Goal: Task Accomplishment & Management: Complete application form

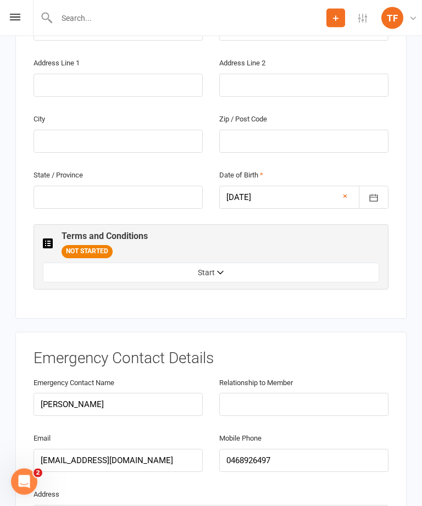
scroll to position [482, 0]
click at [199, 263] on button "Start" at bounding box center [211, 273] width 336 height 20
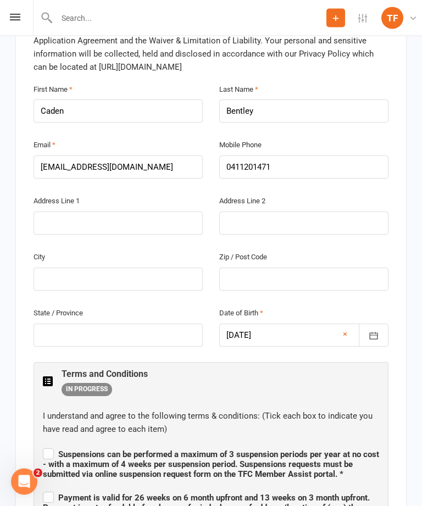
scroll to position [325, 0]
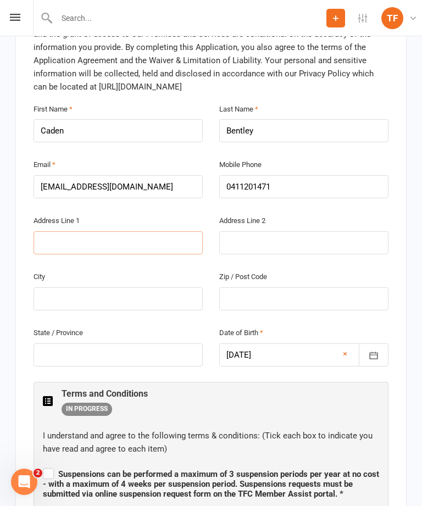
click at [48, 231] on input "text" at bounding box center [118, 242] width 169 height 23
type input "[STREET_ADDRESS]"
click at [84, 287] on input "text" at bounding box center [118, 298] width 169 height 23
type input "A"
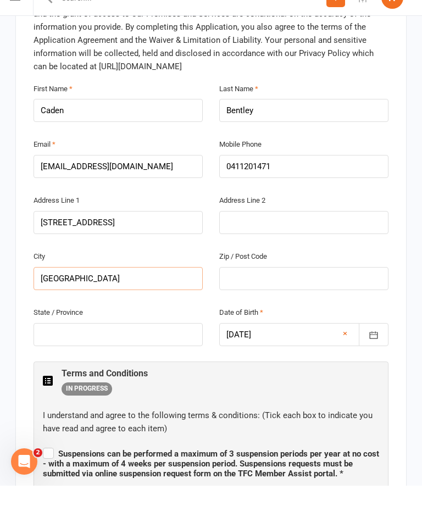
type input "[GEOGRAPHIC_DATA]"
click at [240, 271] on label "Zip / Post Code" at bounding box center [243, 277] width 48 height 12
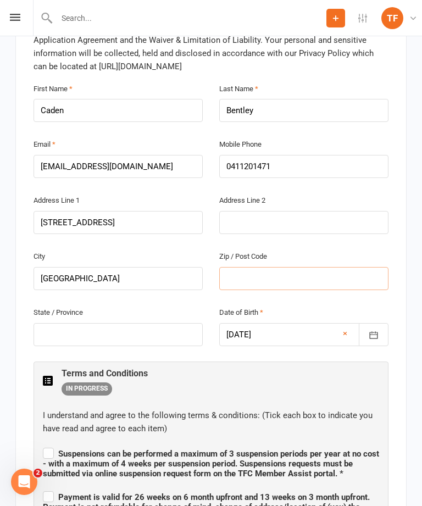
click at [246, 267] on input "text" at bounding box center [303, 278] width 169 height 23
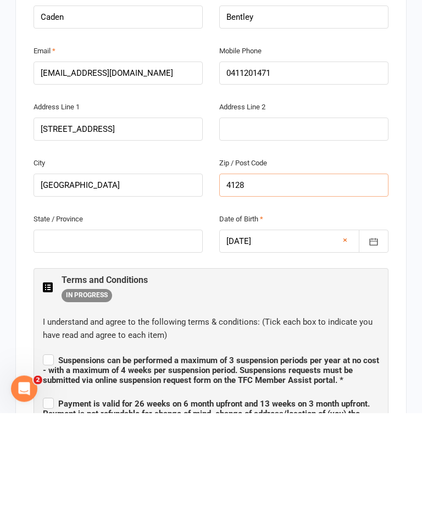
type input "4128"
click at [53, 323] on input "text" at bounding box center [118, 334] width 169 height 23
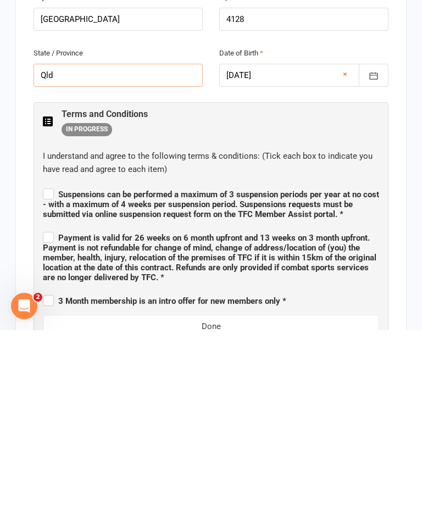
type input "Qld"
click at [52, 365] on span "Suspensions can be performed a maximum of 3 suspension periods per year at no c…" at bounding box center [211, 380] width 336 height 30
click at [52, 360] on input "Suspensions can be performed a maximum of 3 suspension periods per year at no c…" at bounding box center [211, 360] width 336 height 0
checkbox input "true"
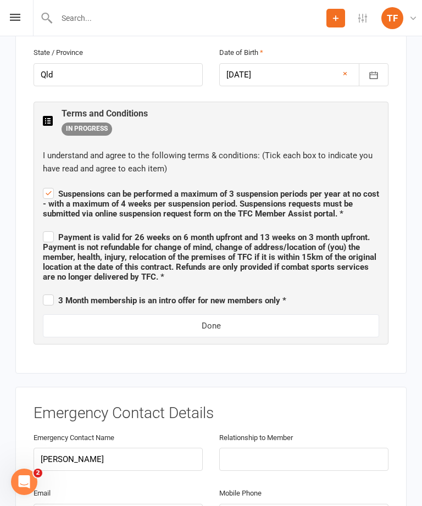
click at [43, 229] on label "Payment is valid for 26 weeks on 6 month upfront and 13 weeks on 3 month upfron…" at bounding box center [211, 255] width 336 height 53
click at [43, 227] on input "Payment is valid for 26 weeks on 6 month upfront and 13 weeks on 3 month upfron…" at bounding box center [211, 227] width 336 height 0
checkbox input "true"
click at [51, 292] on span "3 Month membership is an intro offer for new members only *" at bounding box center [164, 298] width 243 height 13
click at [51, 291] on input "3 Month membership is an intro offer for new members only *" at bounding box center [164, 291] width 243 height 0
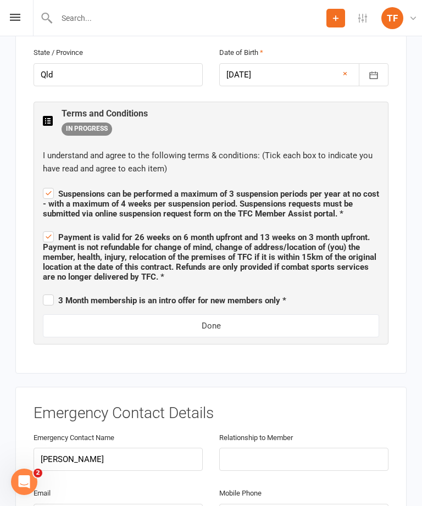
checkbox input "true"
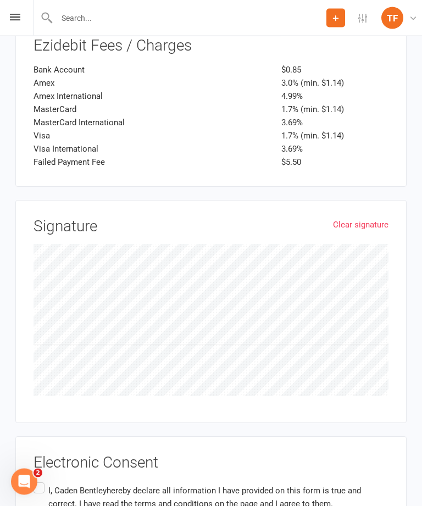
scroll to position [1799, 0]
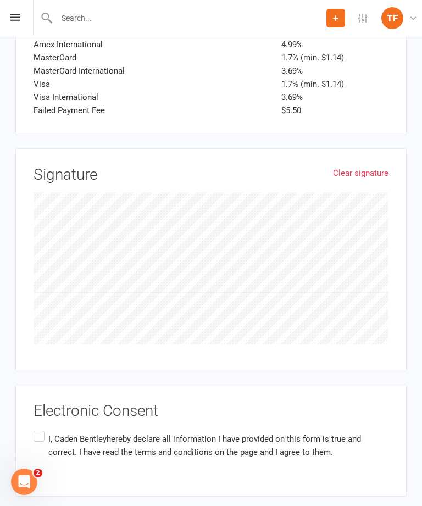
click at [37, 429] on label "I, [PERSON_NAME] hereby declare all information I have provided on this form is…" at bounding box center [211, 446] width 355 height 35
click at [37, 429] on input "I, [PERSON_NAME] hereby declare all information I have provided on this form is…" at bounding box center [37, 429] width 7 height 0
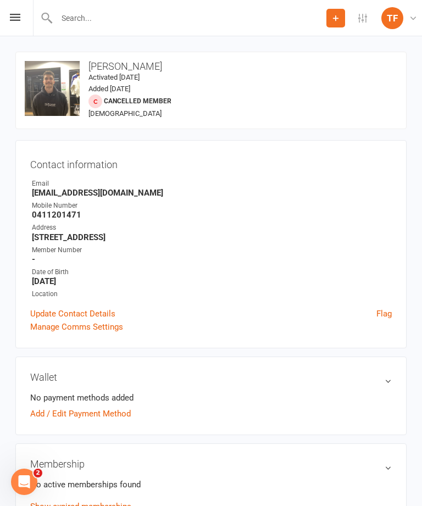
click at [12, 20] on icon at bounding box center [15, 17] width 10 height 7
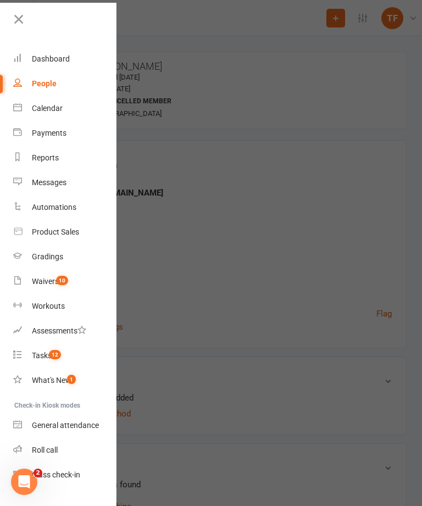
click at [47, 281] on div "Waivers" at bounding box center [45, 281] width 27 height 9
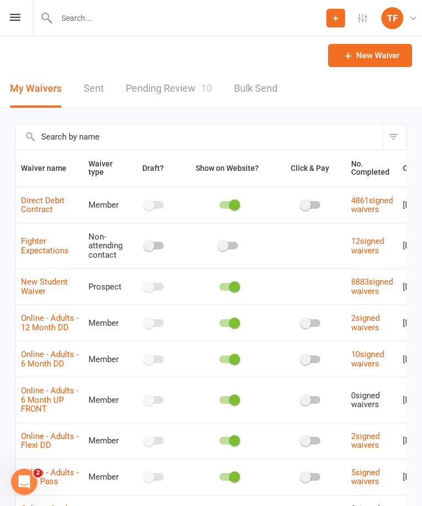
click at [185, 81] on link "Pending Review 10" at bounding box center [169, 89] width 86 height 38
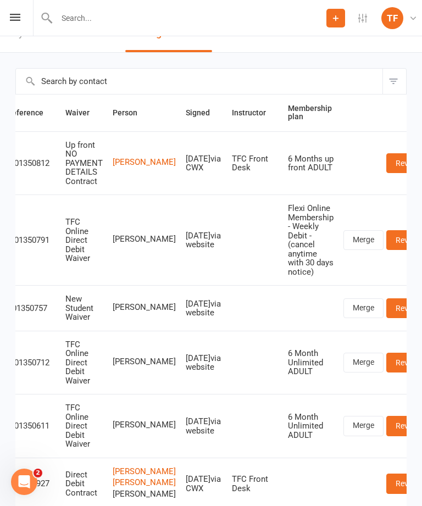
scroll to position [0, 13]
click at [387, 303] on link "Review" at bounding box center [408, 308] width 43 height 20
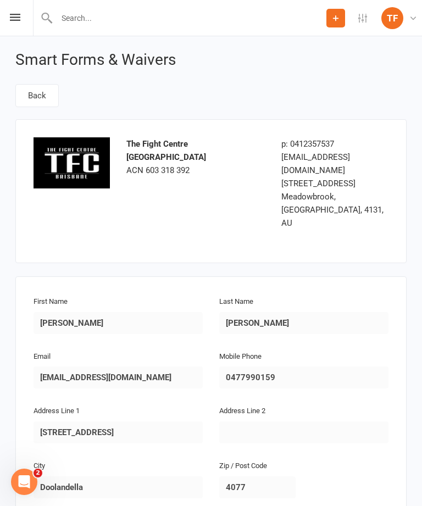
click at [85, 21] on input "text" at bounding box center [189, 17] width 273 height 15
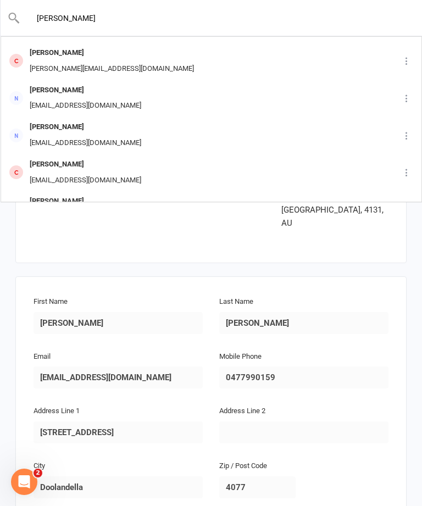
scroll to position [107, 0]
type input "[PERSON_NAME]"
click at [58, 276] on div "First Name [PERSON_NAME] Last Name [PERSON_NAME] Email [EMAIL_ADDRESS][DOMAIN_N…" at bounding box center [210, 431] width 391 height 310
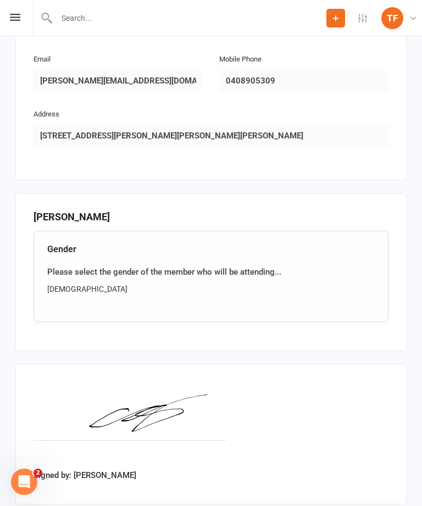
scroll to position [660, 0]
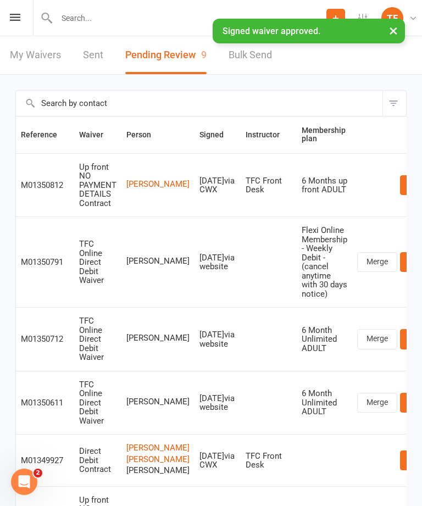
click at [93, 13] on input "text" at bounding box center [189, 17] width 273 height 15
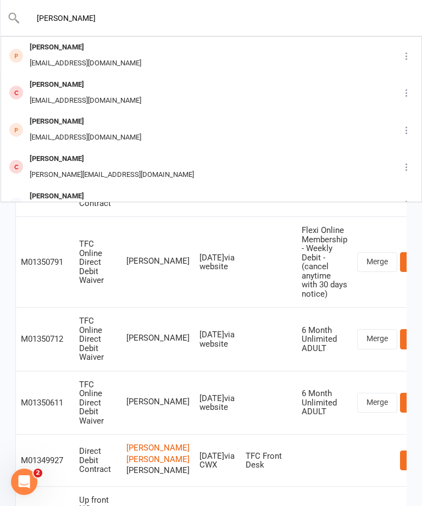
type input "[PERSON_NAME]"
click at [58, 57] on div "[EMAIL_ADDRESS][DOMAIN_NAME]" at bounding box center [85, 63] width 118 height 16
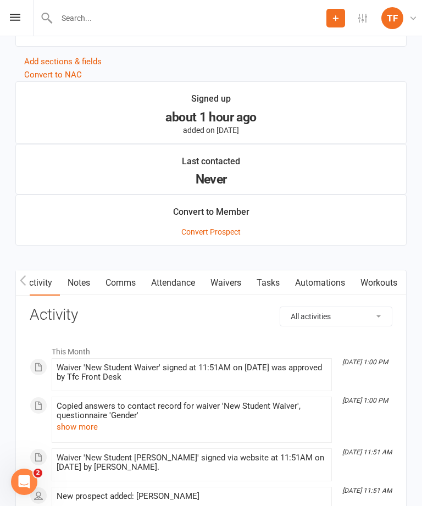
scroll to position [0, 2]
click at [226, 292] on link "Waivers" at bounding box center [226, 282] width 46 height 25
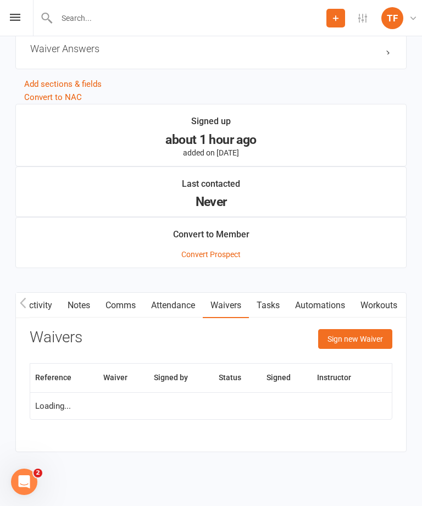
scroll to position [980, 0]
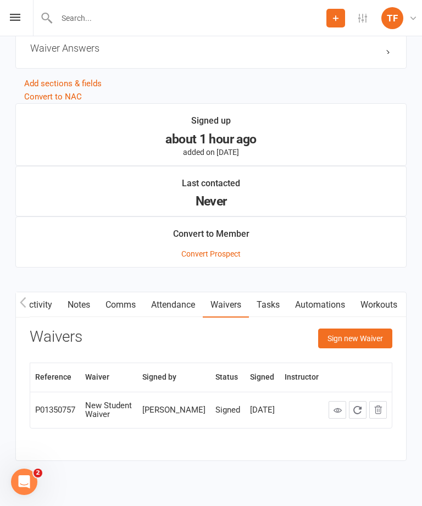
click at [365, 338] on button "Sign new Waiver" at bounding box center [355, 339] width 74 height 20
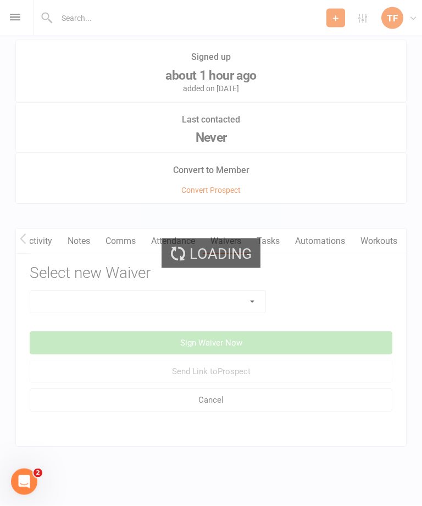
scroll to position [1055, 0]
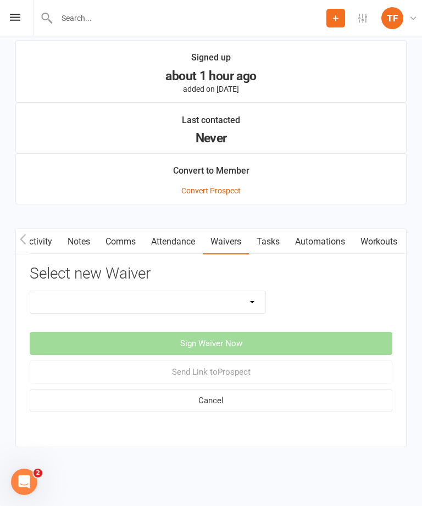
click at [234, 293] on select "Direct Debit Contract New Student Waiver Online - Adults - 12 Month DD Online -…" at bounding box center [147, 302] width 235 height 22
select select "9681"
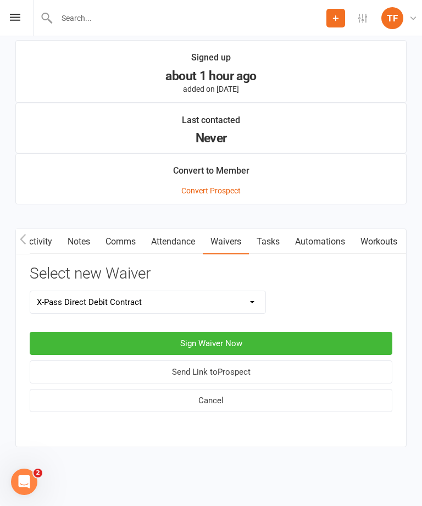
click at [326, 332] on button "Sign Waiver Now" at bounding box center [211, 343] width 363 height 23
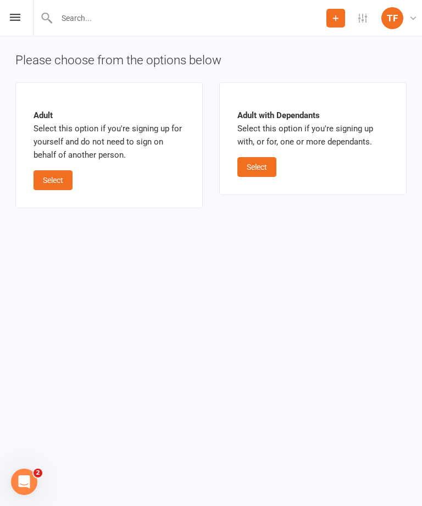
click at [46, 177] on button "Select" at bounding box center [53, 180] width 39 height 20
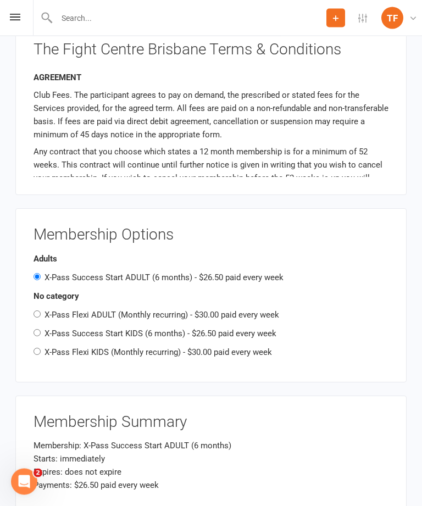
scroll to position [1033, 0]
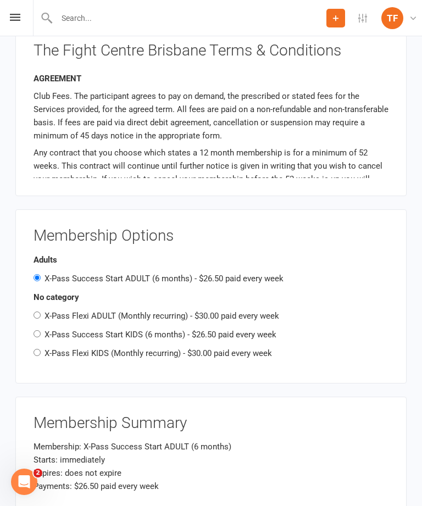
click at [38, 312] on input "X-Pass Flexi ADULT (Monthly recurring) - $30.00 paid every week" at bounding box center [37, 315] width 7 height 7
radio input "true"
radio input "false"
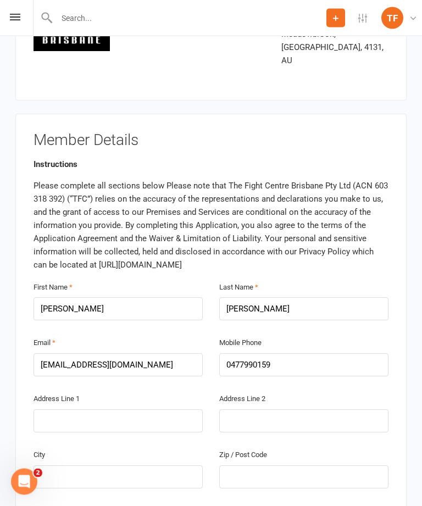
scroll to position [146, 0]
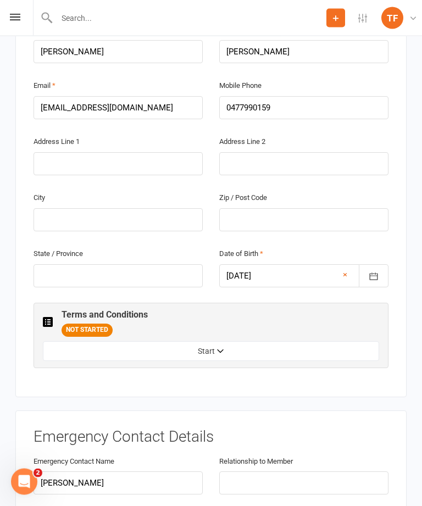
click at [212, 342] on button "Start" at bounding box center [211, 352] width 336 height 20
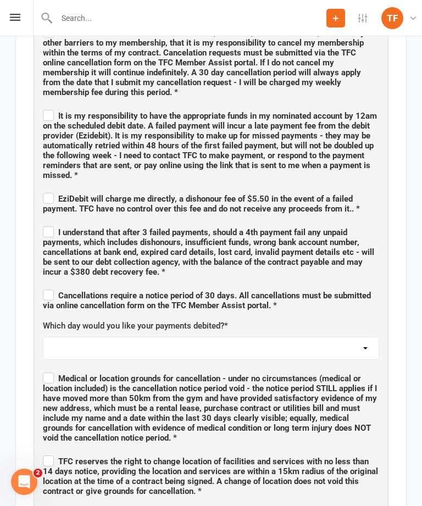
scroll to position [873, 0]
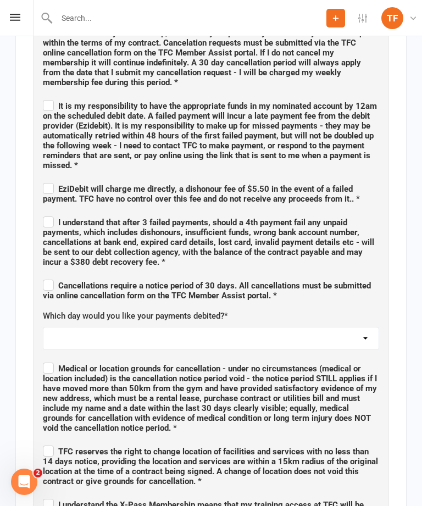
click at [353, 327] on select "[DATE] [DATE] [DATE] [DATE] [DATE]" at bounding box center [210, 338] width 335 height 22
select select "[DATE]"
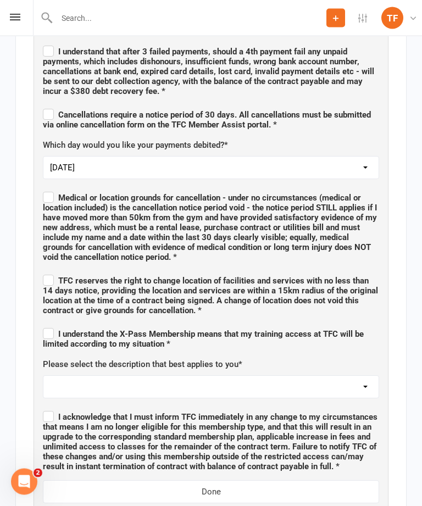
scroll to position [1044, 0]
click at [344, 376] on select "Custody arrangement FIFO worker Not FIFO, but I do have a work away roster" at bounding box center [210, 387] width 335 height 22
select select "FIFO worker"
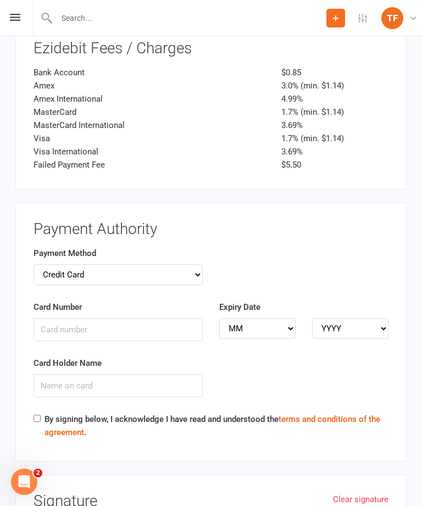
scroll to position [2343, 0]
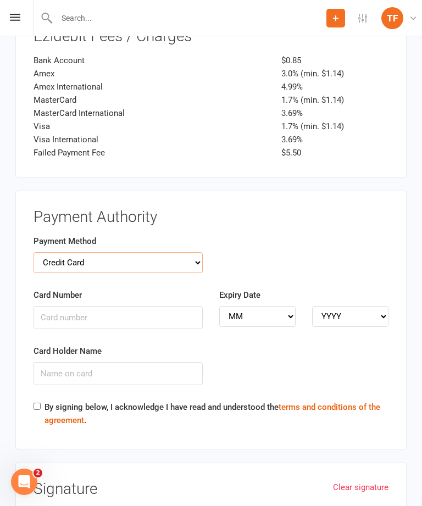
click at [71, 252] on select "Credit Card Bank Account" at bounding box center [118, 262] width 169 height 21
select select "bank_account"
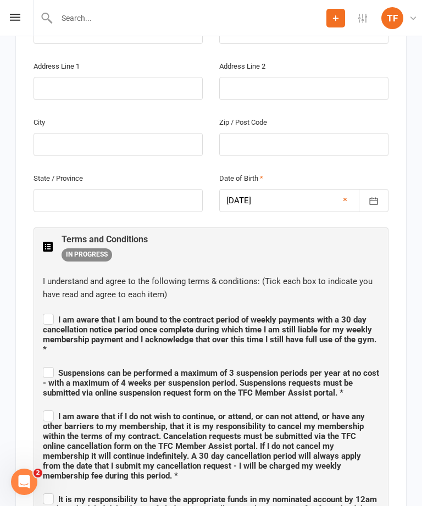
scroll to position [483, 0]
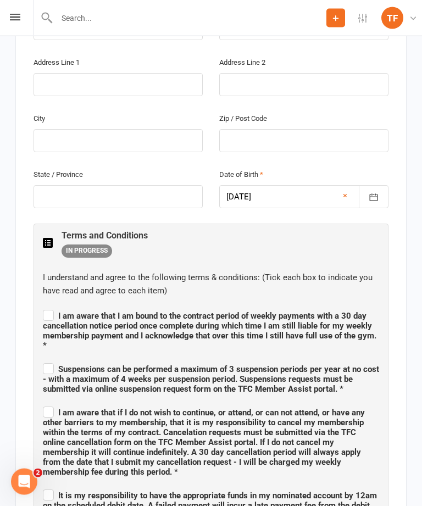
click at [47, 308] on label "I am aware that I am bound to the contract period of weekly payments with a 30 …" at bounding box center [211, 329] width 336 height 43
click at [47, 307] on input "I am aware that I am bound to the contract period of weekly payments with a 30 …" at bounding box center [211, 307] width 336 height 0
checkbox input "true"
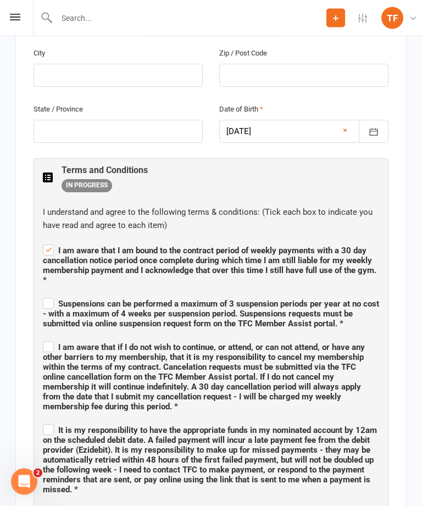
scroll to position [549, 0]
click at [48, 296] on label "Suspensions can be performed a maximum of 3 suspension periods per year at no c…" at bounding box center [211, 312] width 336 height 33
click at [48, 294] on input "Suspensions can be performed a maximum of 3 suspension periods per year at no c…" at bounding box center [211, 294] width 336 height 0
checkbox input "true"
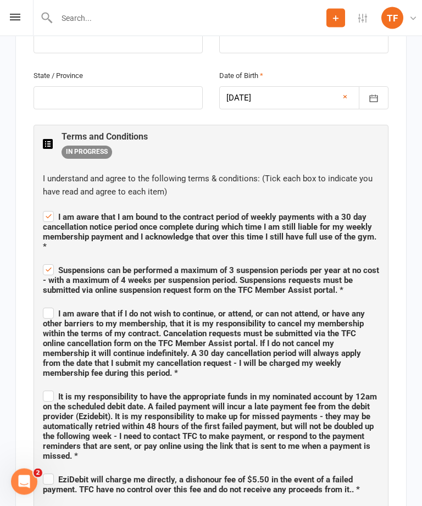
scroll to position [593, 0]
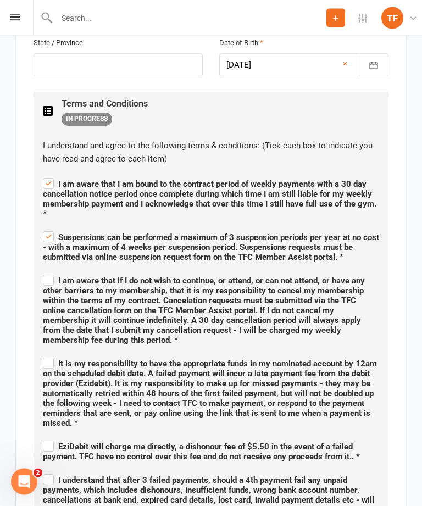
click at [48, 276] on span "I am aware that if I do not wish to continue, or attend, or can not attend, or …" at bounding box center [204, 310] width 322 height 69
click at [48, 271] on input "I am aware that if I do not wish to continue, or attend, or can not attend, or …" at bounding box center [211, 271] width 336 height 0
checkbox input "true"
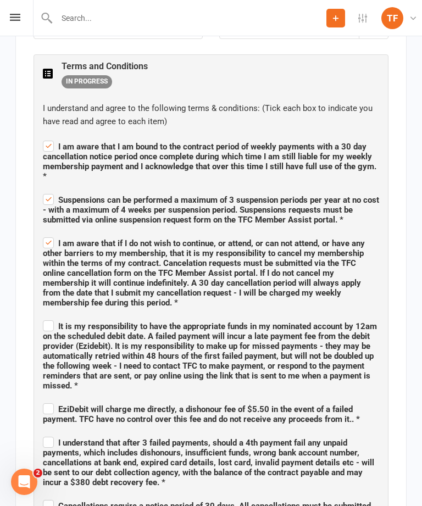
scroll to position [662, 0]
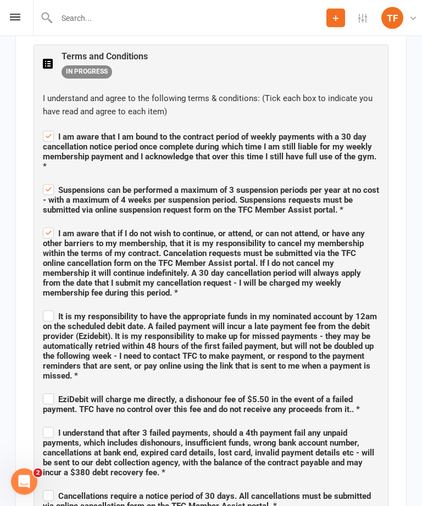
click at [57, 312] on span "It is my responsibility to have the appropriate funds in my nominated account b…" at bounding box center [210, 346] width 334 height 69
click at [57, 307] on input "It is my responsibility to have the appropriate funds in my nominated account b…" at bounding box center [211, 307] width 336 height 0
checkbox input "true"
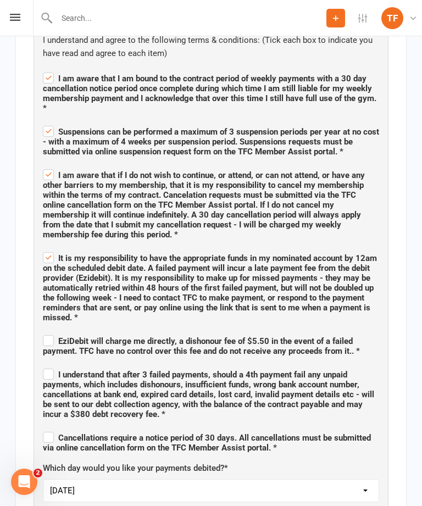
scroll to position [725, 0]
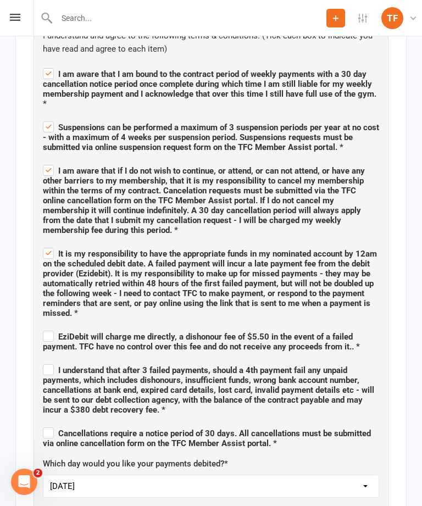
click at [55, 332] on span "EziDebit will charge me directly, a dishonour fee of $5.50 in the event of a fa…" at bounding box center [201, 342] width 317 height 20
click at [55, 327] on input "EziDebit will charge me directly, a dishonour fee of $5.50 in the event of a fa…" at bounding box center [211, 327] width 336 height 0
checkbox input "true"
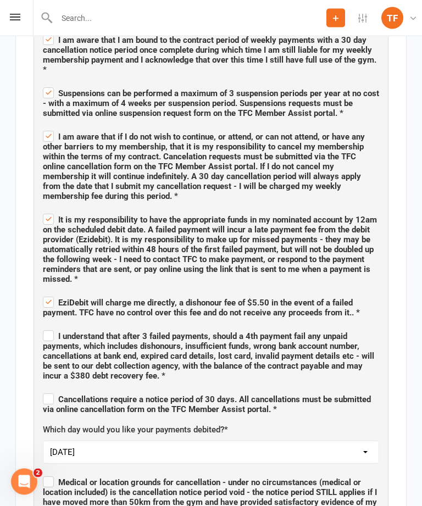
scroll to position [769, 0]
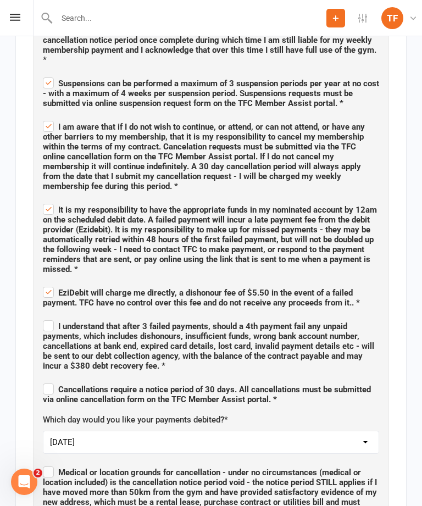
click at [51, 318] on label "I understand that after 3 failed payments, should a 4th payment fail any unpaid…" at bounding box center [211, 344] width 336 height 53
click at [51, 316] on input "I understand that after 3 failed payments, should a 4th payment fail any unpaid…" at bounding box center [211, 316] width 336 height 0
checkbox input "true"
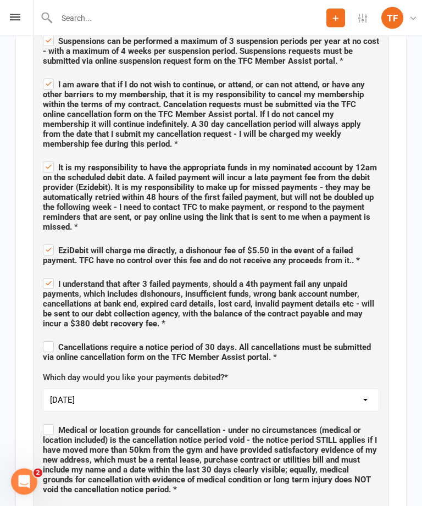
scroll to position [811, 0]
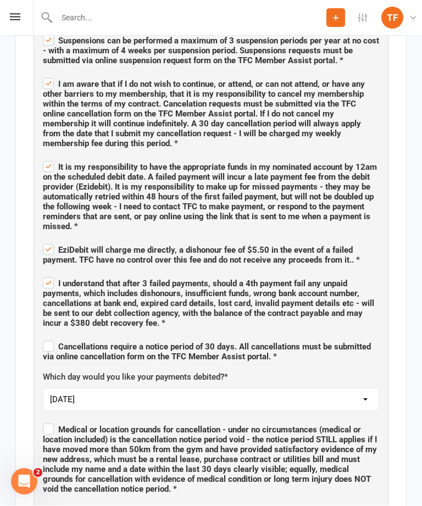
click at [46, 339] on label "Cancellations require a notice period of 30 days. All cancellations must be sub…" at bounding box center [211, 350] width 336 height 23
click at [46, 337] on input "Cancellations require a notice period of 30 days. All cancellations must be sub…" at bounding box center [211, 337] width 336 height 0
checkbox input "true"
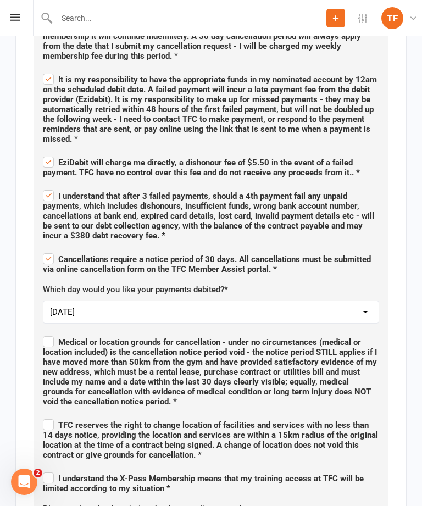
scroll to position [908, 0]
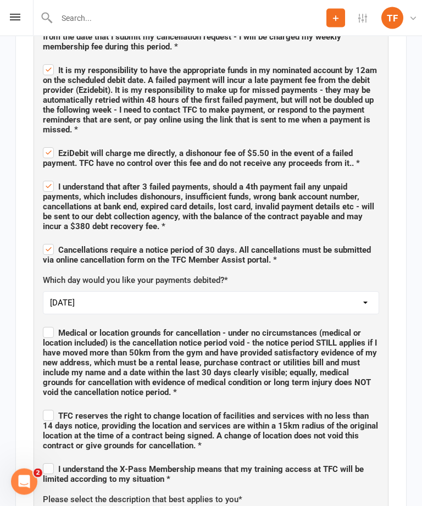
click at [45, 325] on label "Medical or location grounds for cancellation - under no circumstances (medical …" at bounding box center [211, 361] width 336 height 73
click at [45, 324] on input "Medical or location grounds for cancellation - under no circumstances (medical …" at bounding box center [211, 324] width 336 height 0
checkbox input "true"
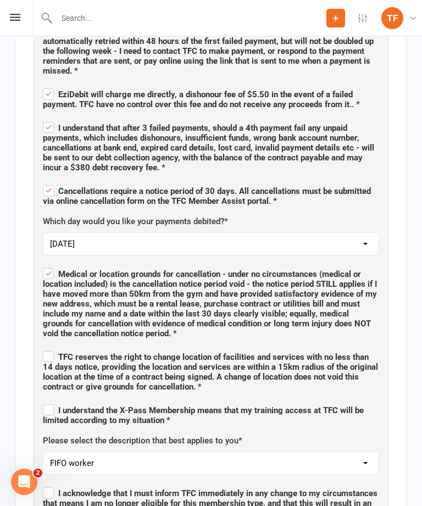
scroll to position [969, 0]
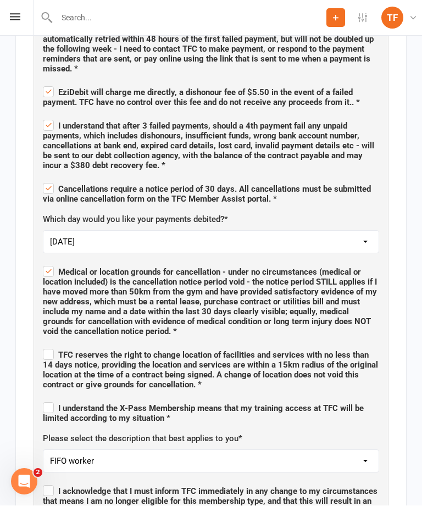
click at [49, 347] on label "TFC reserves the right to change location of facilities and services with no le…" at bounding box center [211, 368] width 336 height 43
click at [49, 346] on input "TFC reserves the right to change location of facilities and services with no le…" at bounding box center [211, 346] width 336 height 0
checkbox input "true"
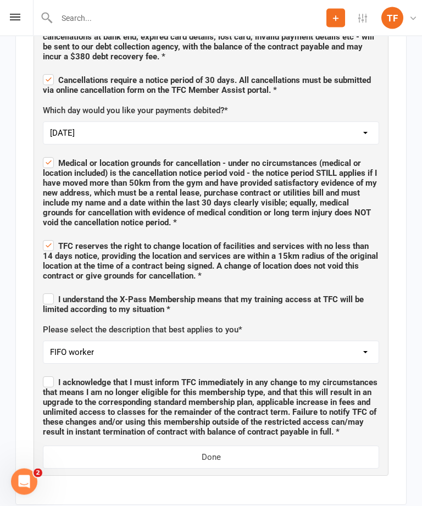
scroll to position [1078, 0]
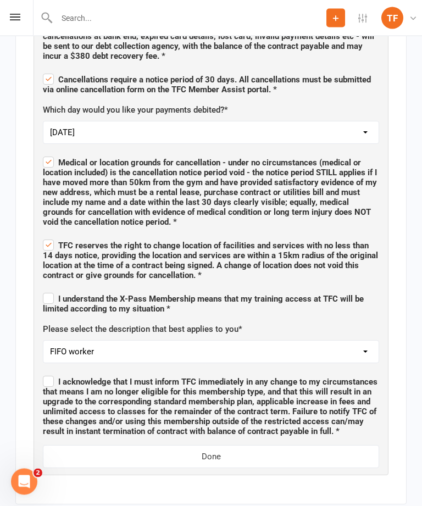
click at [49, 291] on label "I understand the X-Pass Membership means that my training access at TFC will be…" at bounding box center [211, 302] width 336 height 23
click at [49, 290] on input "I understand the X-Pass Membership means that my training access at TFC will be…" at bounding box center [211, 290] width 336 height 0
checkbox input "true"
click at [48, 374] on label "I acknowledge that I must inform TFC immediately in any change to my circumstan…" at bounding box center [211, 405] width 336 height 63
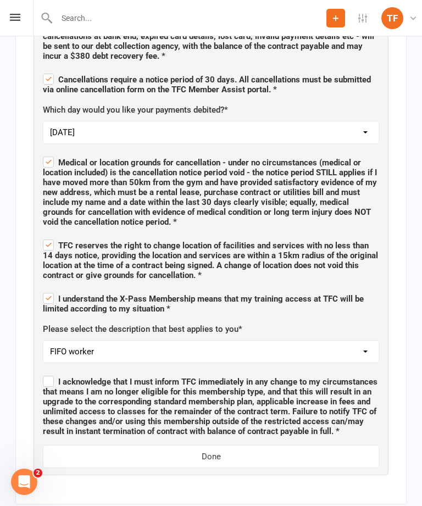
click at [48, 372] on input "I acknowledge that I must inform TFC immediately in any change to my circumstan…" at bounding box center [211, 372] width 336 height 0
checkbox input "true"
click at [337, 445] on button "Done" at bounding box center [211, 456] width 336 height 23
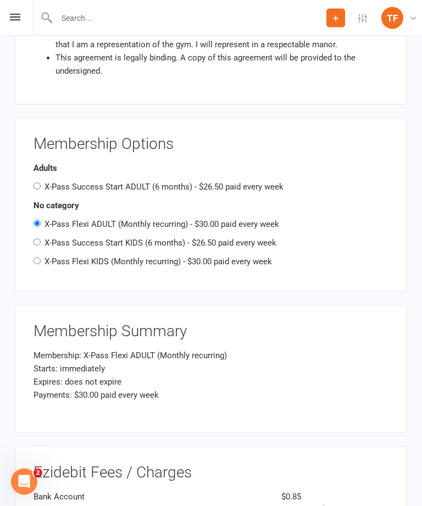
scroll to position [1125, 0]
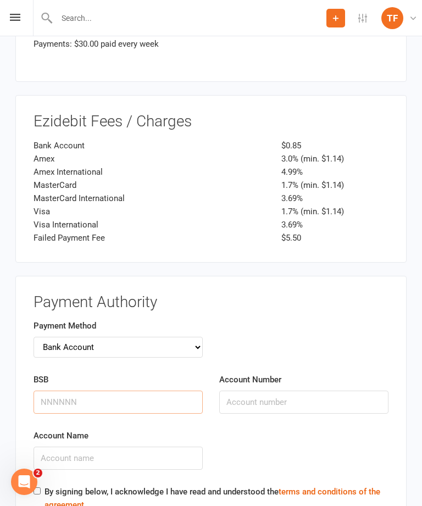
click at [153, 391] on input "BSB" at bounding box center [118, 402] width 169 height 23
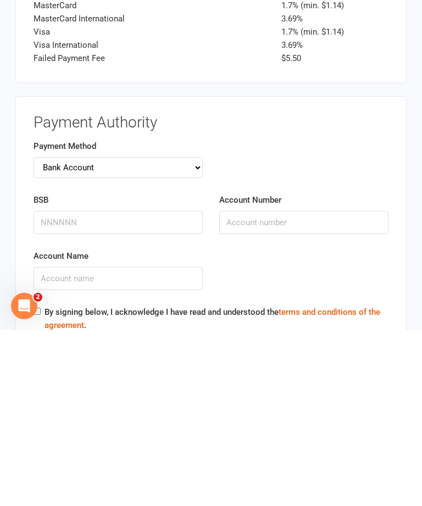
scroll to position [1656, 0]
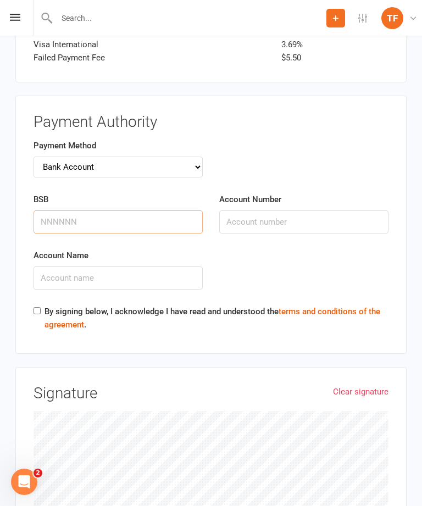
click at [145, 210] on input "BSB" at bounding box center [118, 221] width 169 height 23
type input "306199"
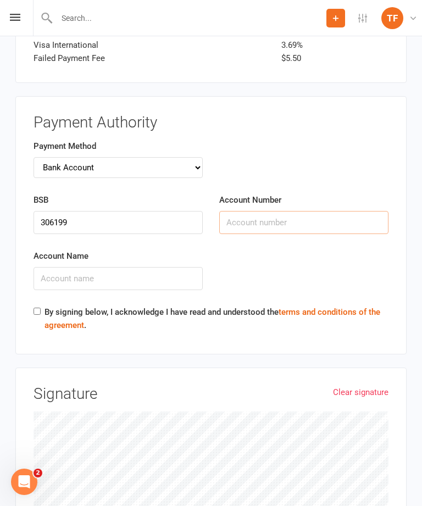
click at [347, 211] on input "Account Number" at bounding box center [303, 222] width 169 height 23
type input "0472298"
click at [149, 267] on input "Account Name" at bounding box center [118, 278] width 169 height 23
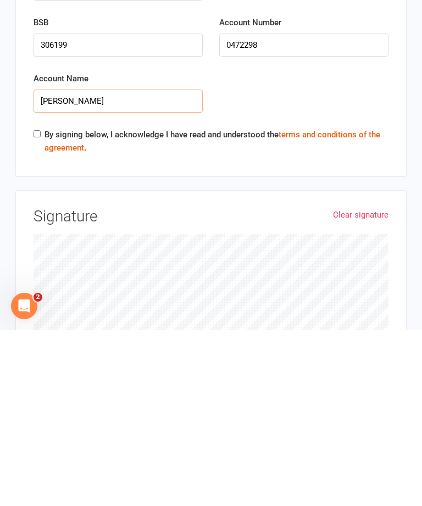
type input "[PERSON_NAME]"
click at [38, 306] on input "By signing below, I acknowledge I have read and understood the terms and condit…" at bounding box center [37, 309] width 7 height 7
checkbox input "true"
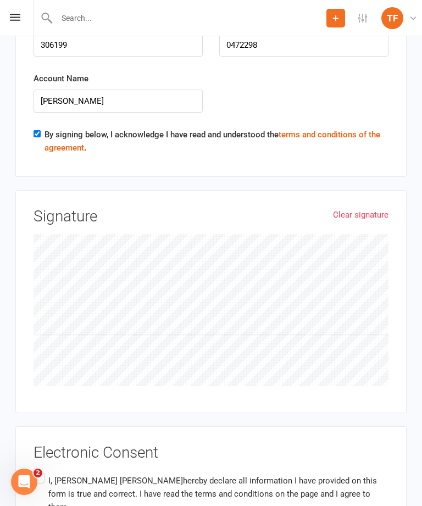
click at [375, 208] on link "Clear signature" at bounding box center [360, 214] width 55 height 13
click at [49, 470] on label "I, [PERSON_NAME] hereby declare all information I have provided on this form is…" at bounding box center [211, 494] width 355 height 48
click at [41, 470] on input "I, [PERSON_NAME] hereby declare all information I have provided on this form is…" at bounding box center [37, 470] width 7 height 0
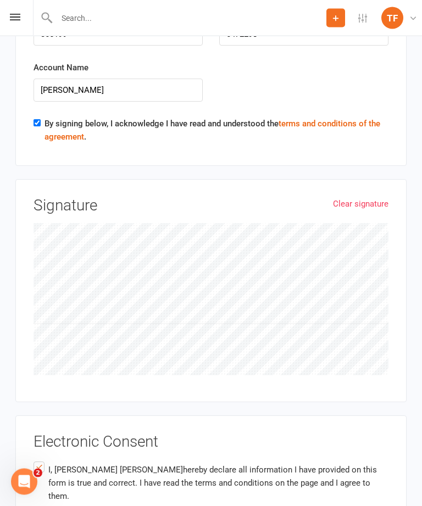
scroll to position [1869, 0]
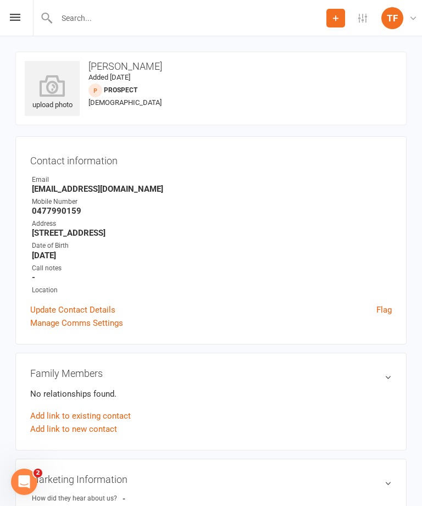
click at [51, 97] on icon at bounding box center [52, 86] width 55 height 22
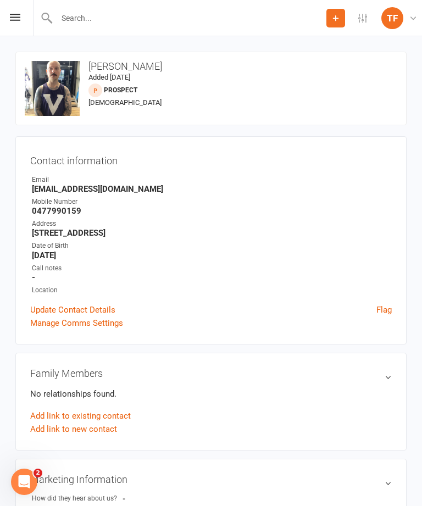
click at [20, 15] on icon at bounding box center [15, 17] width 10 height 7
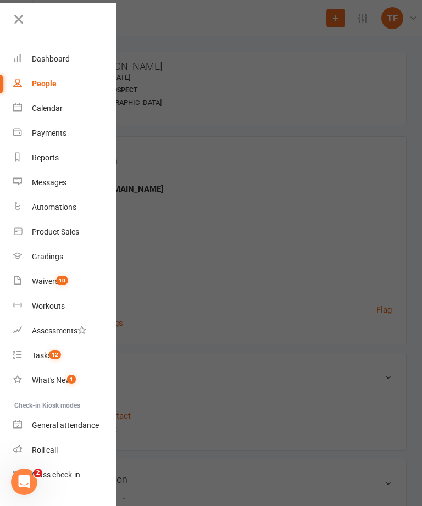
click at [80, 279] on link "Waivers 10" at bounding box center [65, 281] width 104 height 25
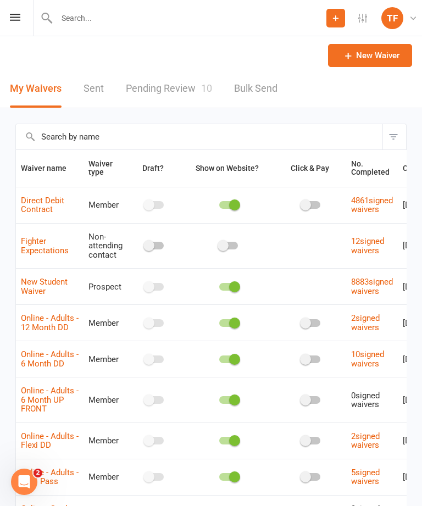
click at [176, 84] on link "Pending Review 10" at bounding box center [169, 89] width 86 height 38
